Goal: Task Accomplishment & Management: Use online tool/utility

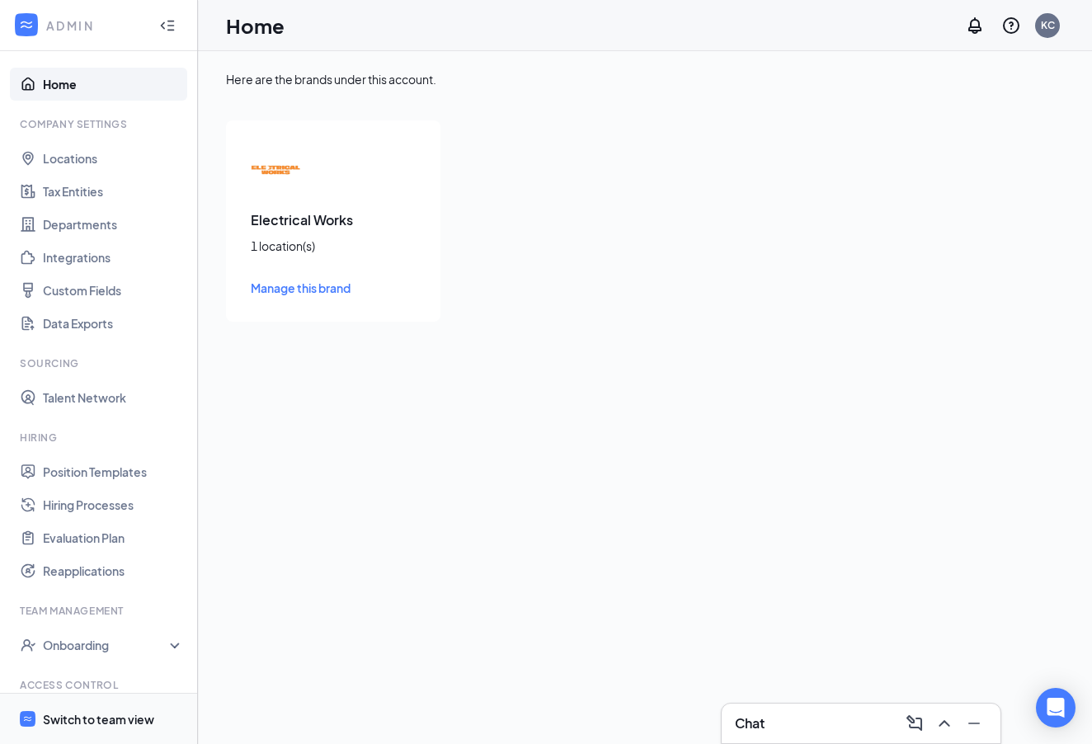
click at [76, 722] on div "Switch to team view" at bounding box center [98, 719] width 111 height 17
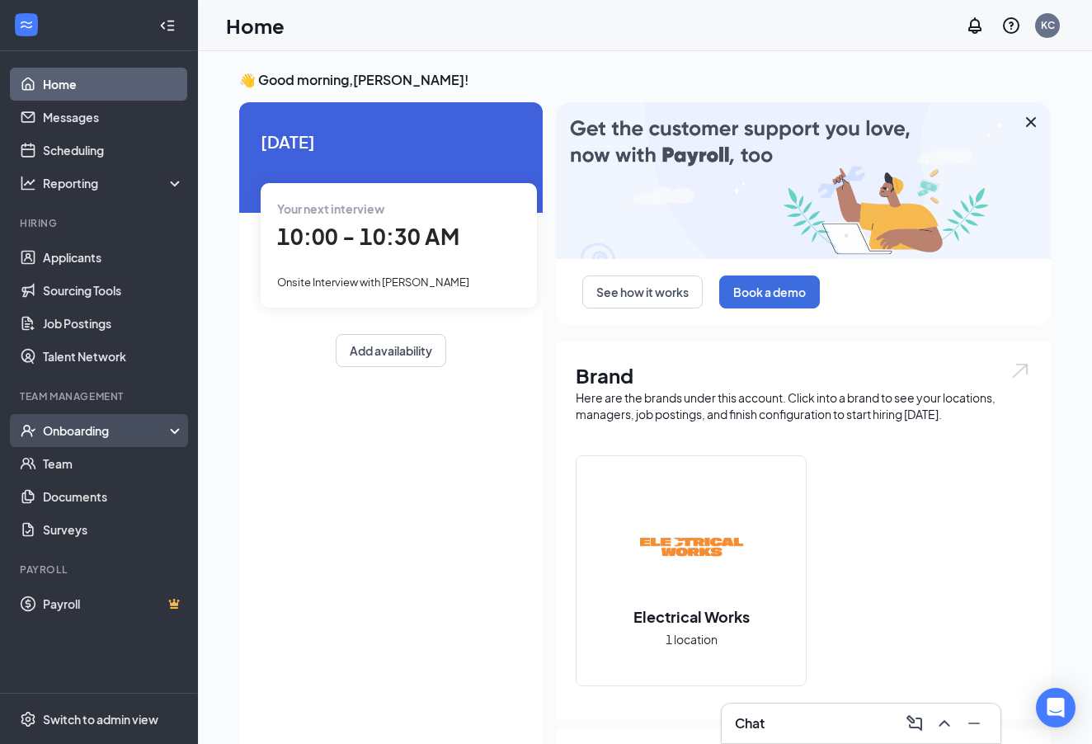
click at [81, 436] on div "Onboarding" at bounding box center [106, 430] width 127 height 17
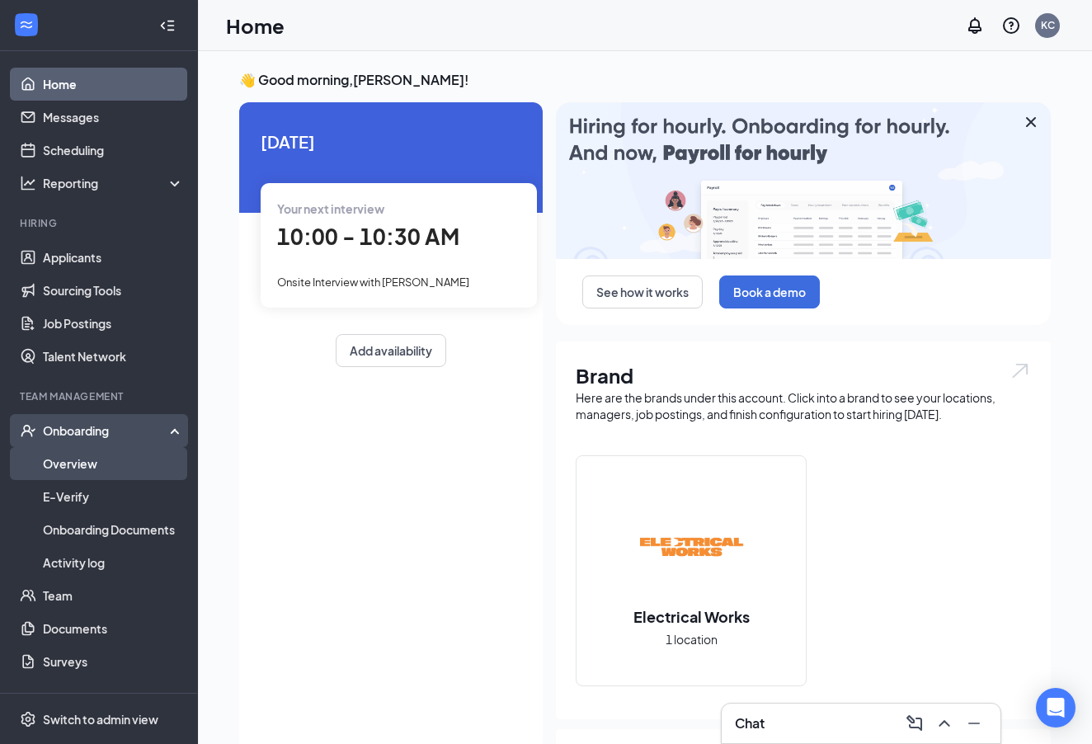
click at [84, 466] on link "Overview" at bounding box center [113, 463] width 141 height 33
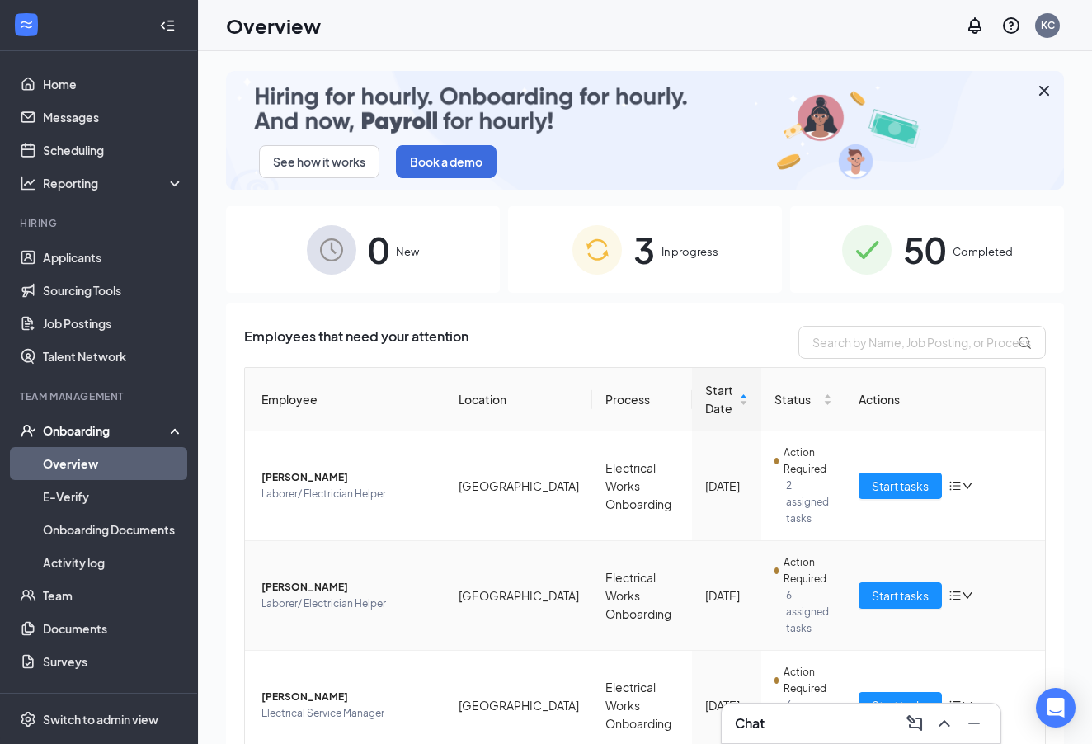
click at [913, 587] on span "Start tasks" at bounding box center [900, 596] width 57 height 18
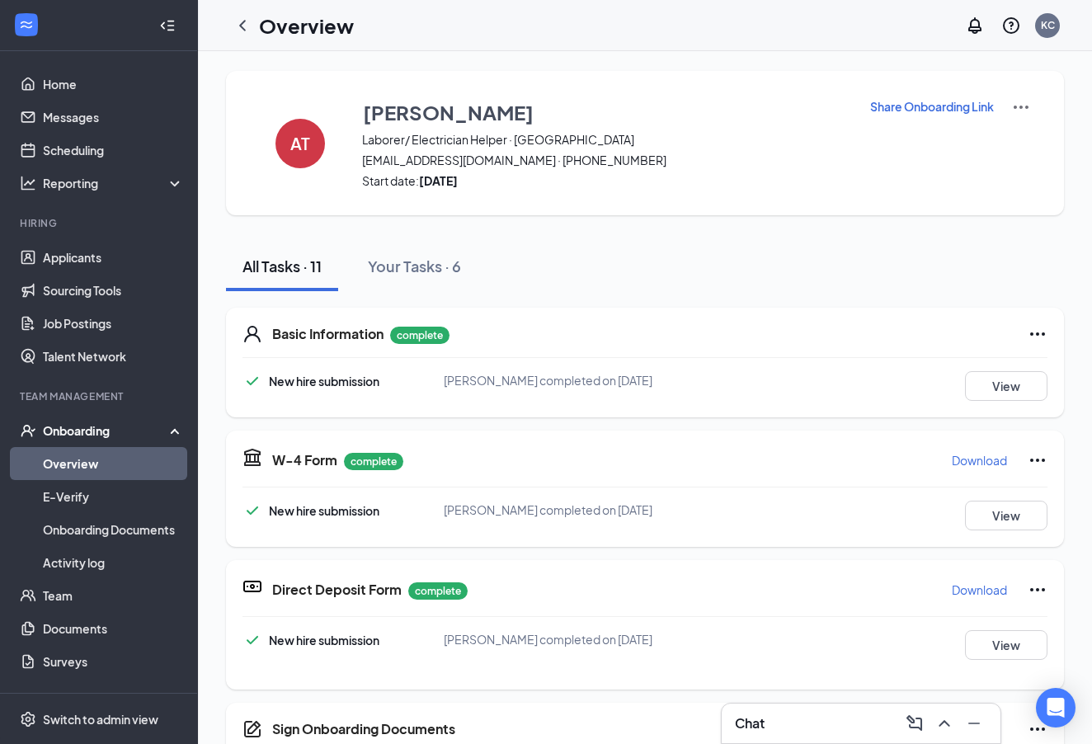
click at [1038, 336] on icon "Ellipses" at bounding box center [1038, 333] width 15 height 3
drag, startPoint x: 868, startPoint y: 384, endPoint x: 893, endPoint y: 388, distance: 25.1
click at [870, 383] on div "New hire submission [PERSON_NAME] completed on [DATE] View" at bounding box center [645, 386] width 805 height 30
click at [1014, 389] on button "View" at bounding box center [1006, 386] width 83 height 30
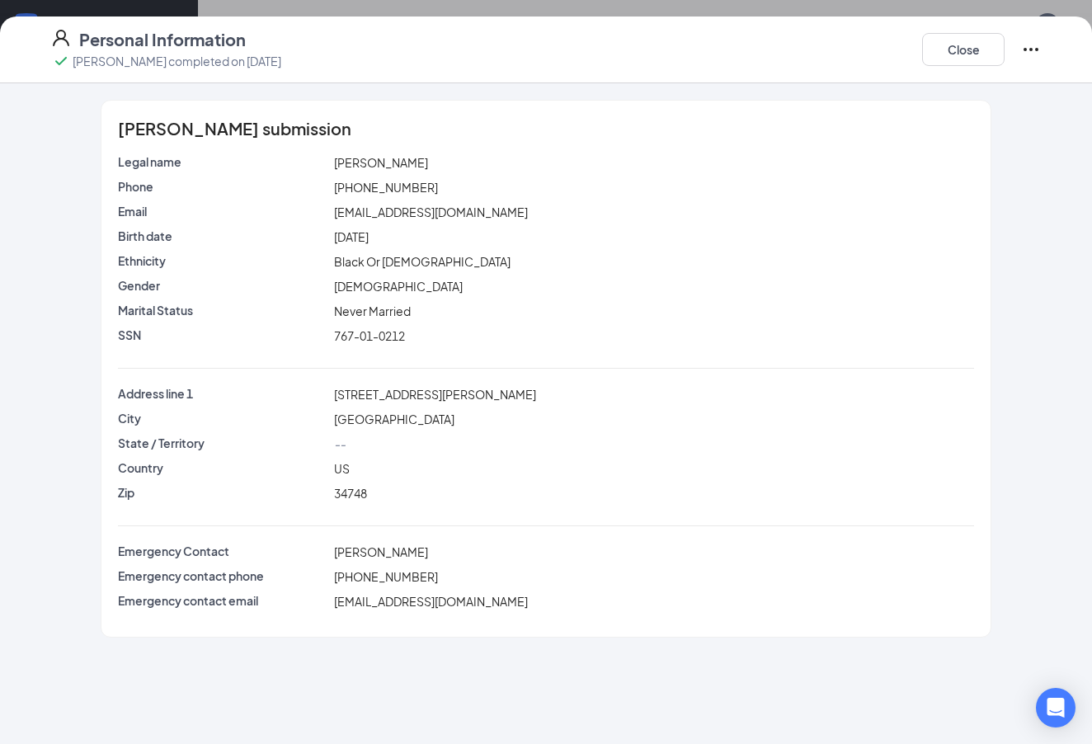
click at [960, 51] on button "Close" at bounding box center [963, 49] width 83 height 33
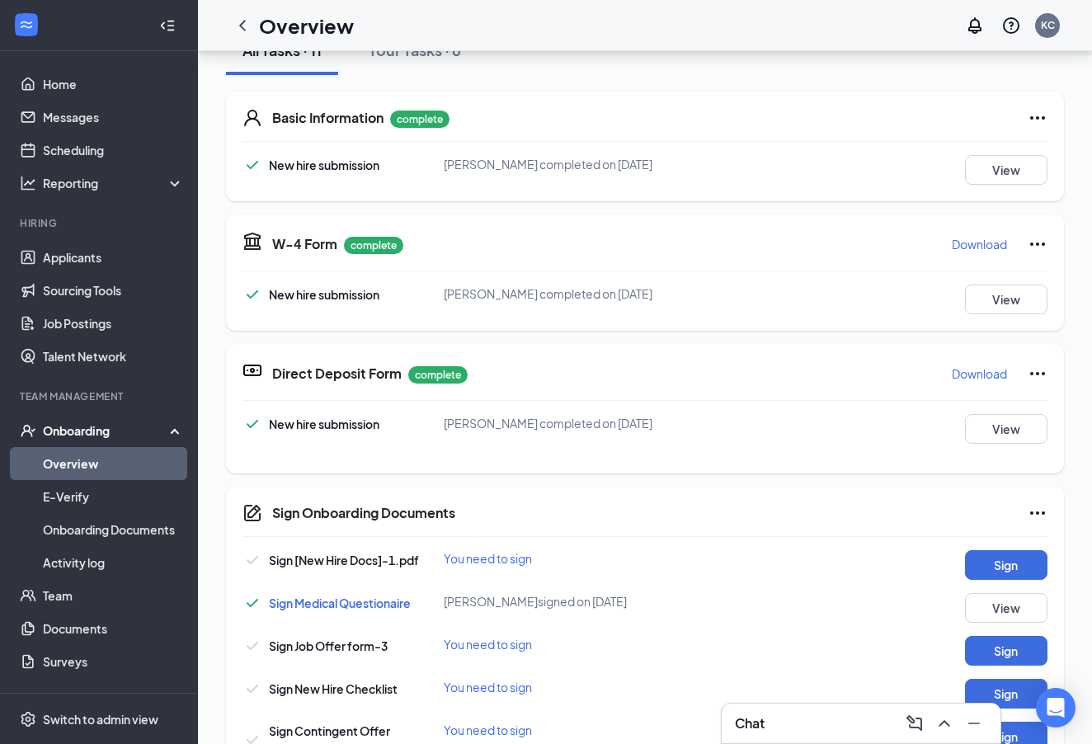
scroll to position [216, 0]
click at [964, 247] on p "Download" at bounding box center [979, 244] width 55 height 17
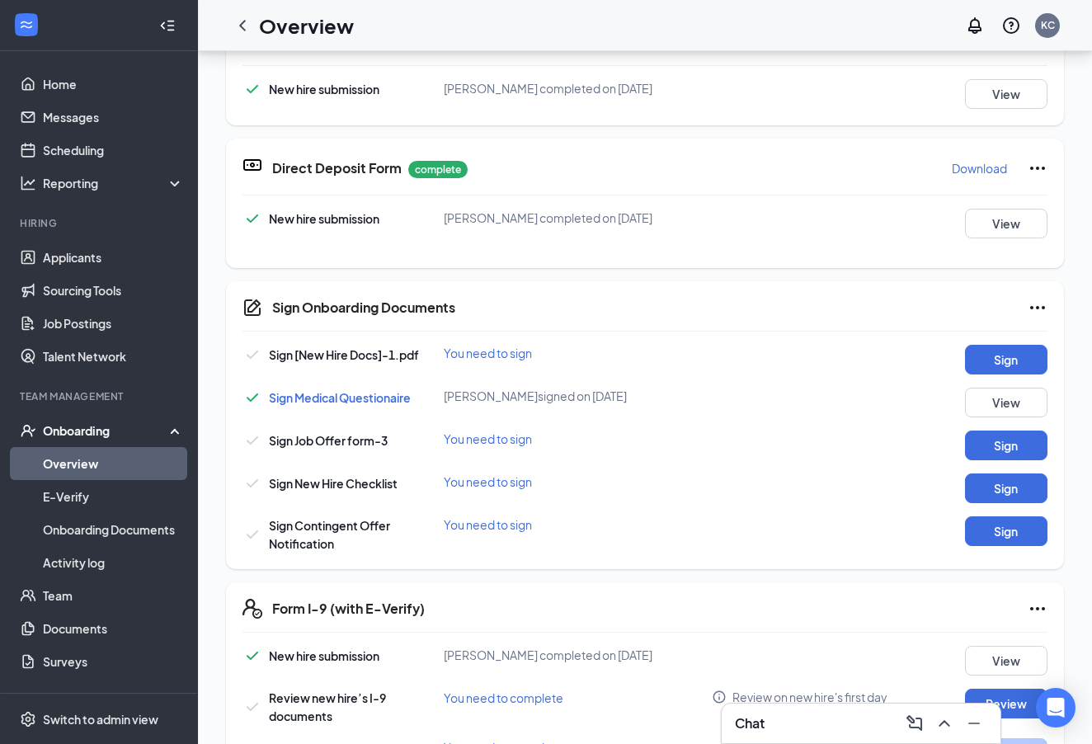
scroll to position [258, 0]
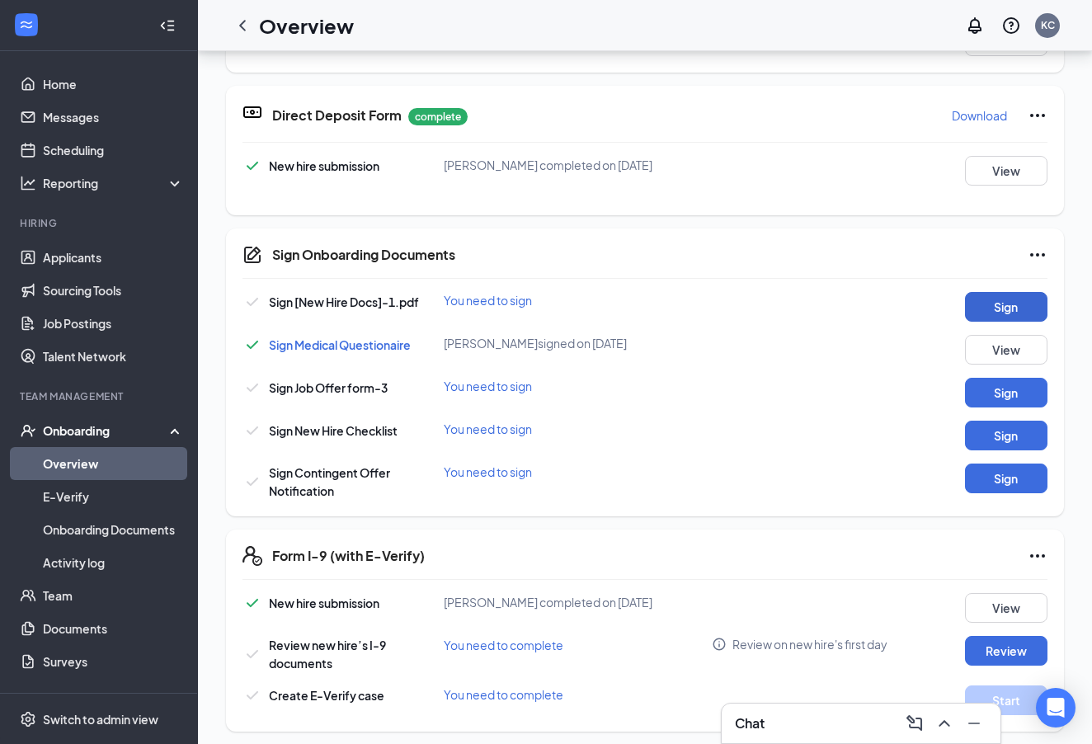
click at [997, 307] on button "Sign" at bounding box center [1006, 307] width 83 height 30
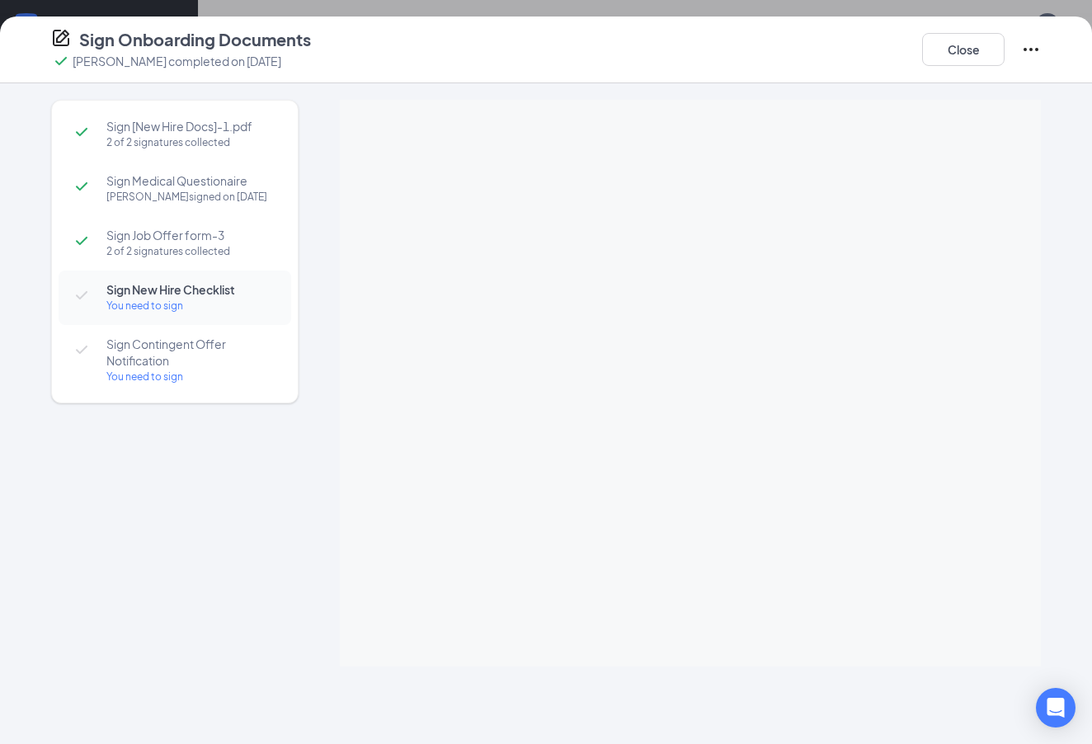
scroll to position [216, 0]
click at [240, 529] on div "Sign [New Hire Docs]-1.pdf 2 of 2 signatures collected Sign Medical Questionair…" at bounding box center [175, 383] width 248 height 567
